Goal: Check status: Check status

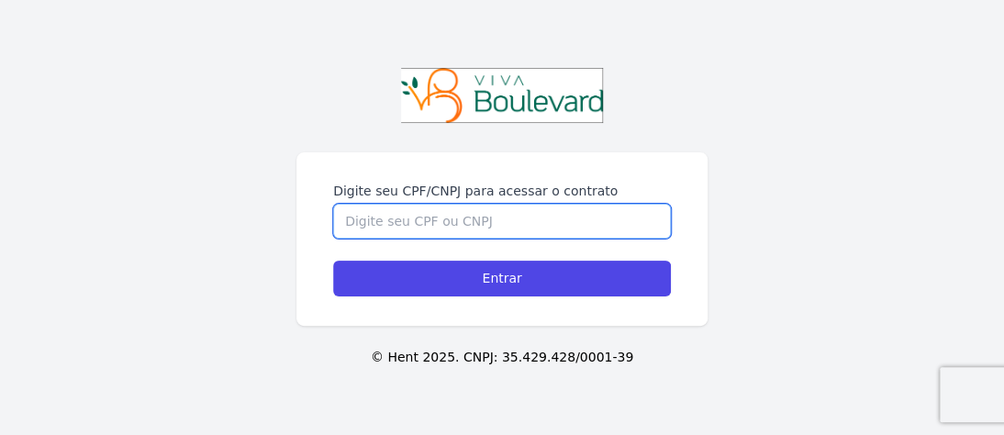
click at [452, 221] on input "Digite seu CPF/CNPJ para acessar o contrato" at bounding box center [502, 221] width 338 height 35
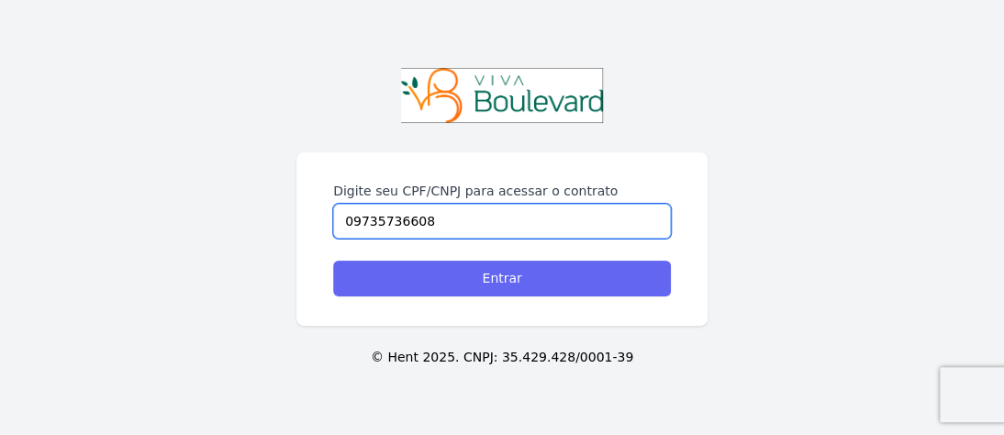
type input "09735736608"
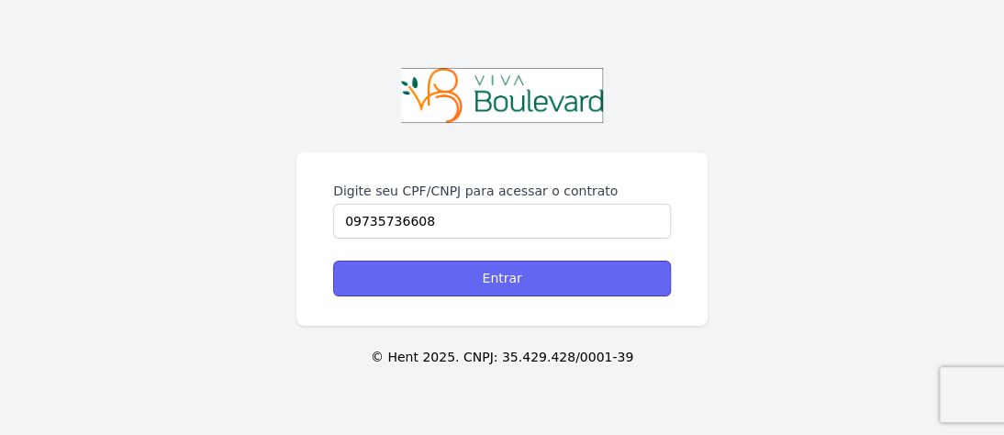
click at [466, 288] on input "Entrar" at bounding box center [502, 279] width 338 height 36
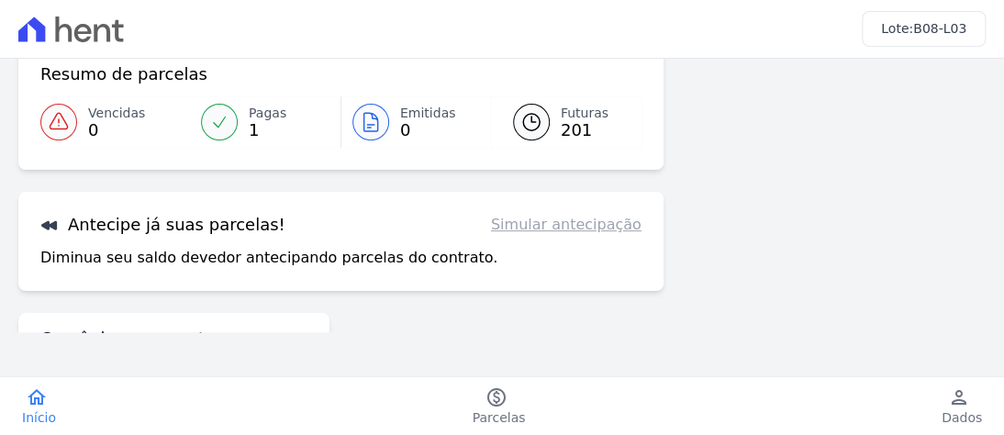
scroll to position [275, 0]
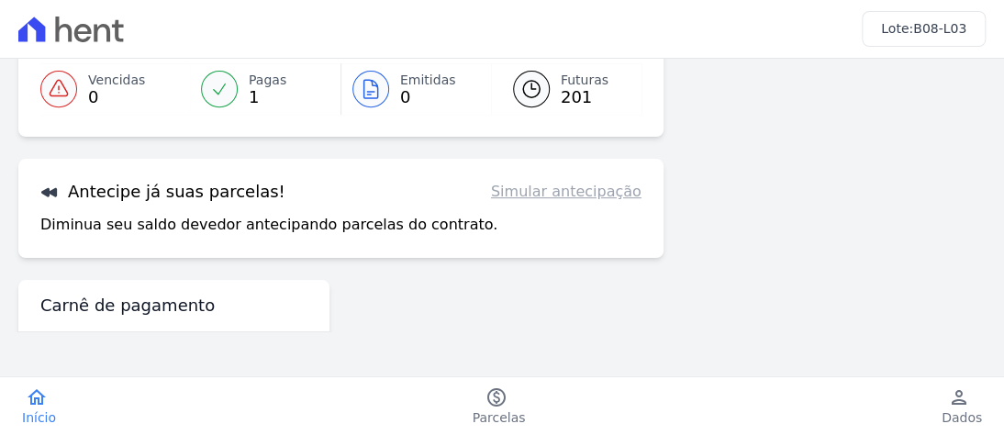
click at [536, 196] on link "Simular antecipação" at bounding box center [566, 192] width 151 height 22
click at [174, 199] on h3 "Antecipe já suas parcelas!" at bounding box center [162, 192] width 245 height 22
click at [176, 210] on div "Antecipe já suas parcelas! Simular antecipação Diminua seu saldo devedor anteci…" at bounding box center [340, 208] width 645 height 99
click at [526, 196] on link "Simular antecipação" at bounding box center [566, 192] width 151 height 22
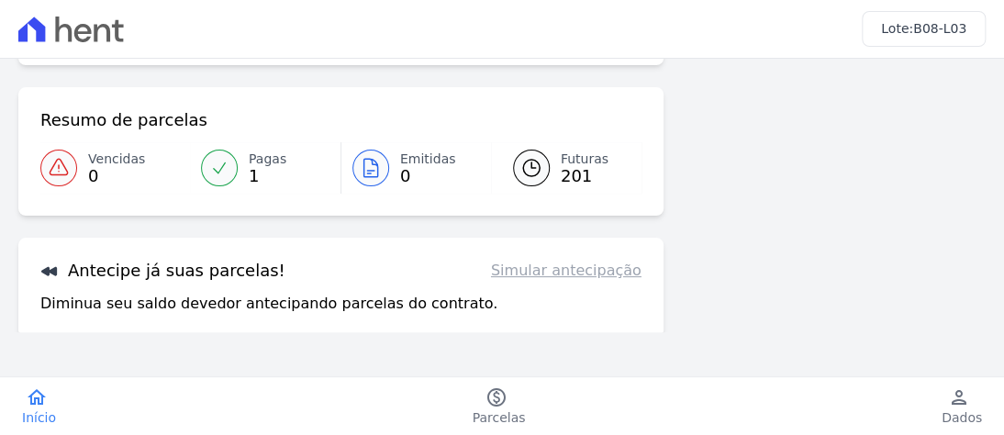
scroll to position [0, 0]
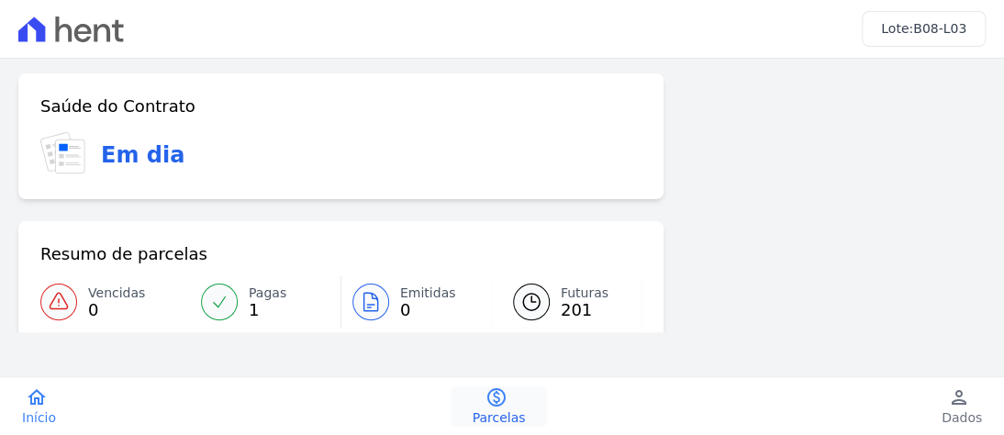
click at [515, 399] on link "paid Parcelas" at bounding box center [499, 406] width 97 height 40
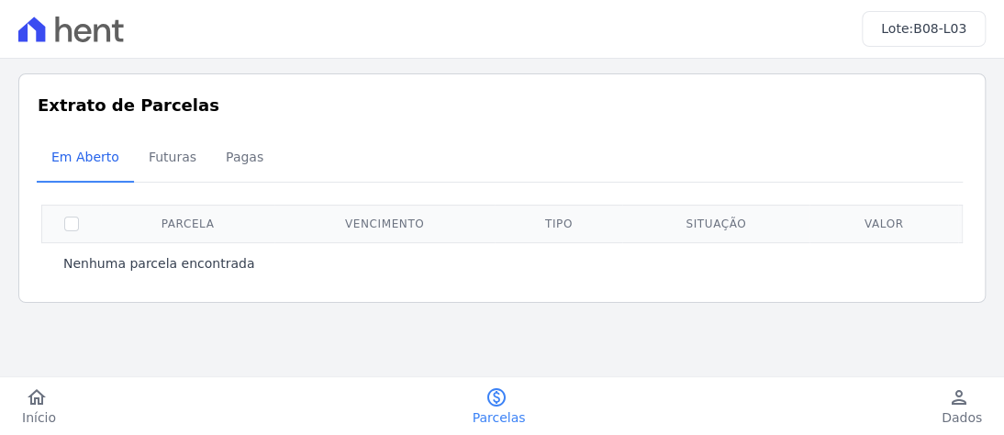
click at [79, 213] on th at bounding box center [72, 224] width 60 height 38
click at [68, 222] on input "checkbox" at bounding box center [71, 224] width 15 height 15
click at [69, 221] on input "checkbox" at bounding box center [71, 224] width 15 height 15
checkbox input "false"
click at [160, 156] on span "Futuras" at bounding box center [173, 157] width 70 height 37
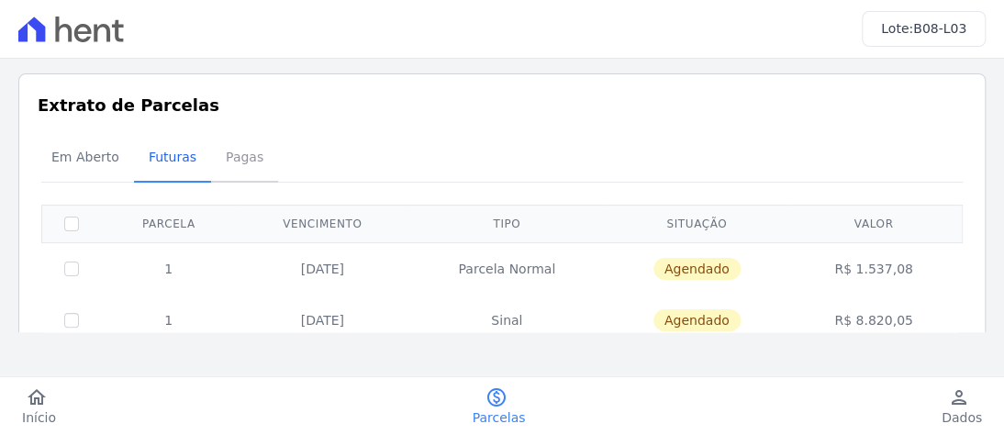
click at [235, 153] on span "Pagas" at bounding box center [245, 157] width 60 height 37
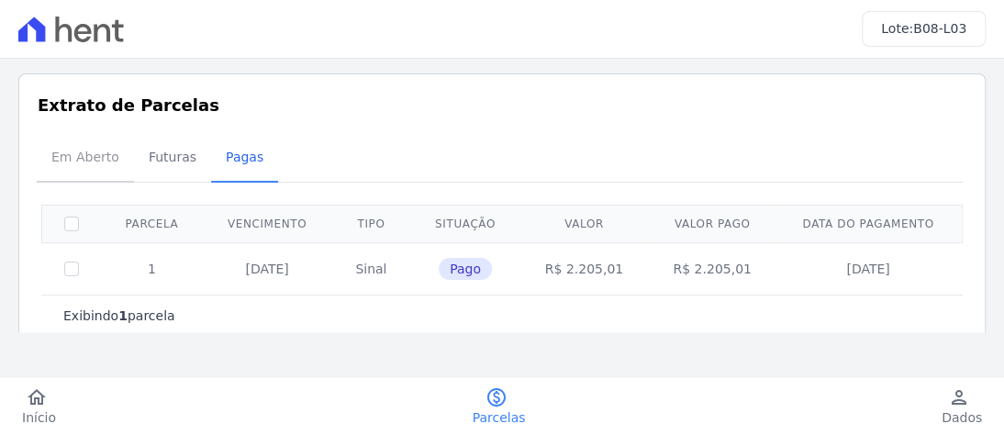
click at [97, 155] on span "Em Aberto" at bounding box center [85, 157] width 90 height 37
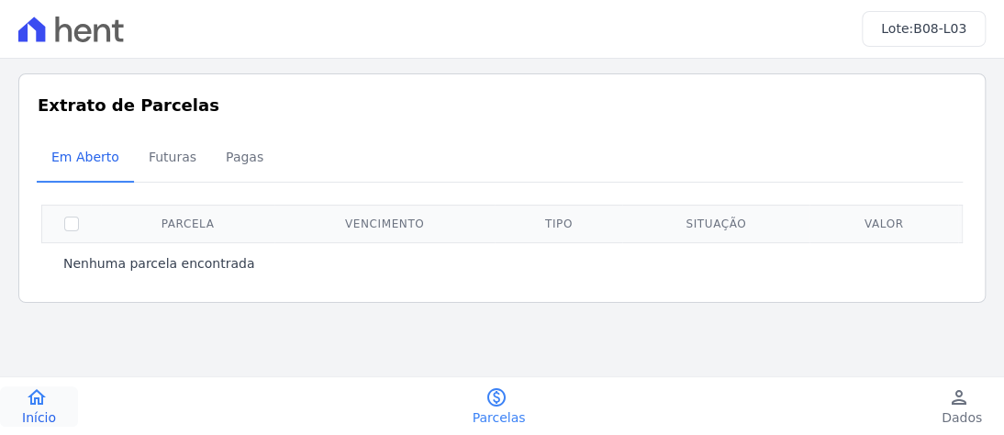
click at [17, 396] on link "home Início" at bounding box center [39, 406] width 78 height 40
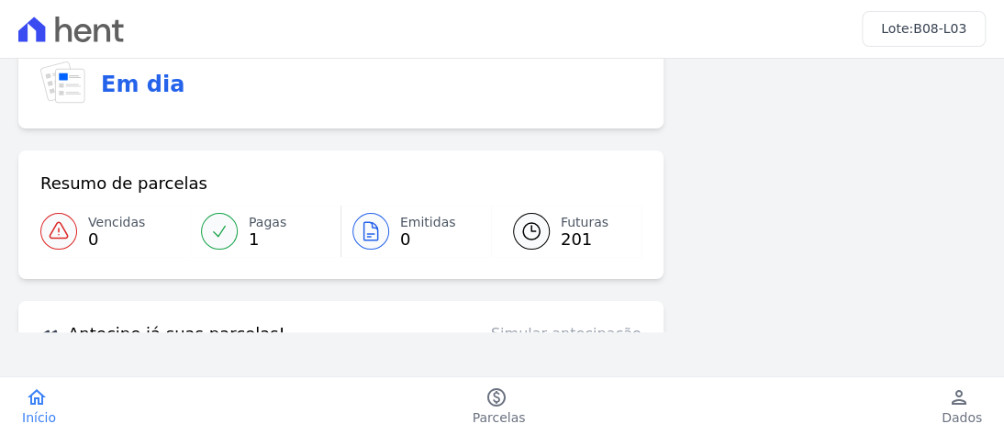
scroll to position [92, 0]
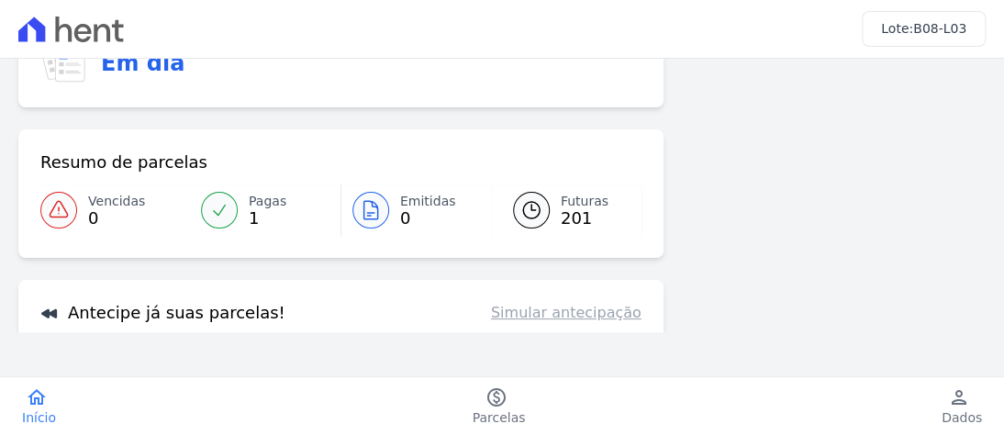
click at [574, 316] on link "Simular antecipação" at bounding box center [566, 313] width 151 height 22
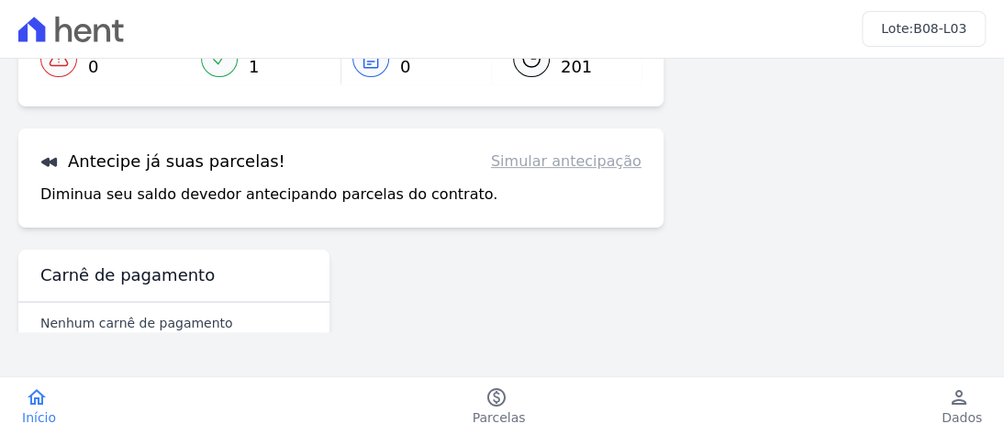
scroll to position [275, 0]
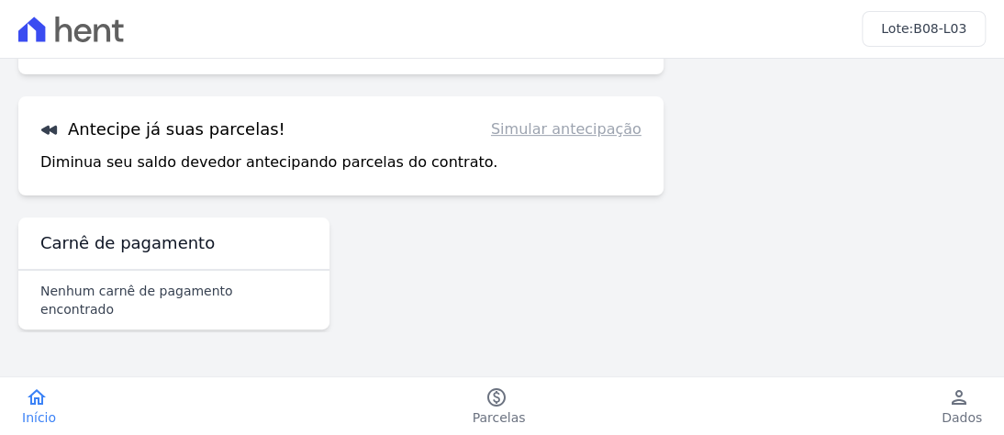
click at [533, 134] on link "Simular antecipação" at bounding box center [566, 129] width 151 height 22
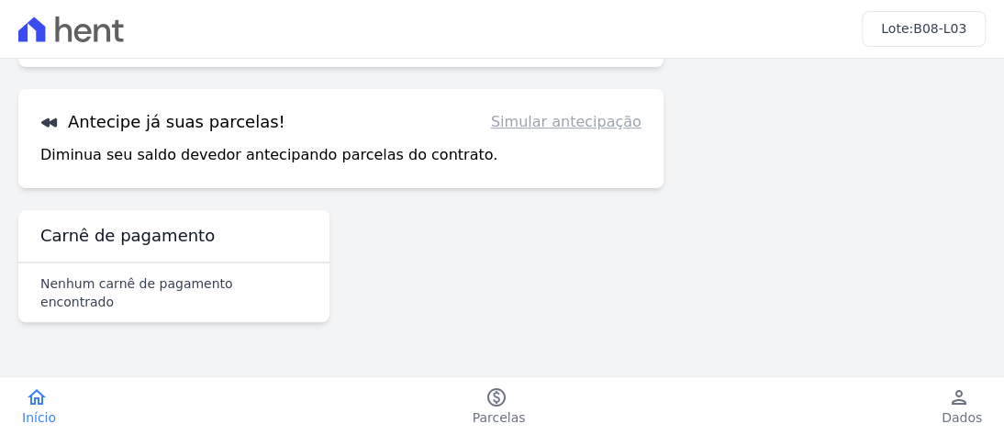
scroll to position [0, 0]
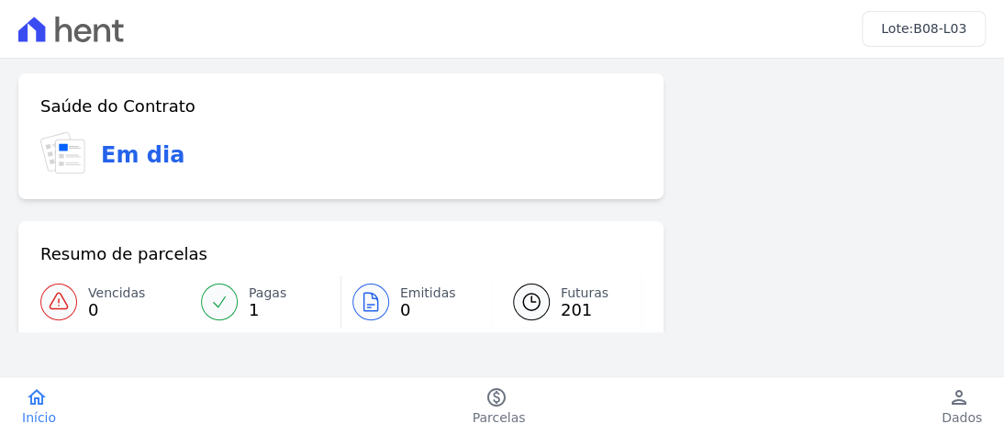
drag, startPoint x: 1002, startPoint y: 6, endPoint x: 902, endPoint y: 2, distance: 100.2
click at [566, 143] on div "Em dia" at bounding box center [340, 154] width 601 height 45
drag, startPoint x: 902, startPoint y: 2, endPoint x: 349, endPoint y: 71, distance: 557.8
click at [349, 71] on div "Confirme os seus contatos Email daianepaulafs@hotmail.com Phone (11) 97344-3131…" at bounding box center [502, 347] width 1004 height 576
